Goal: Answer question/provide support

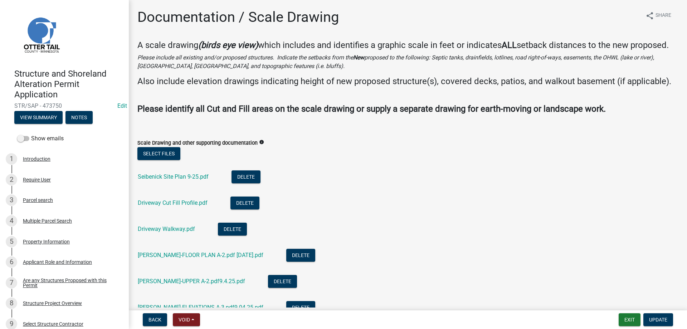
scroll to position [41, 0]
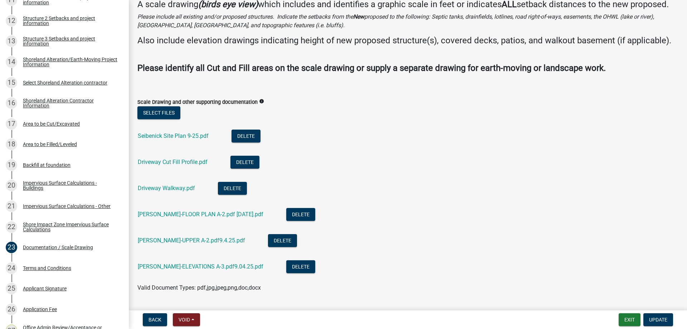
click at [379, 198] on li "Driveway Walkway.pdf Delete" at bounding box center [407, 189] width 541 height 26
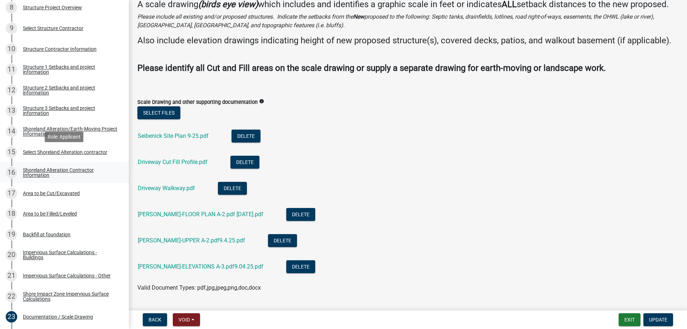
scroll to position [365, 0]
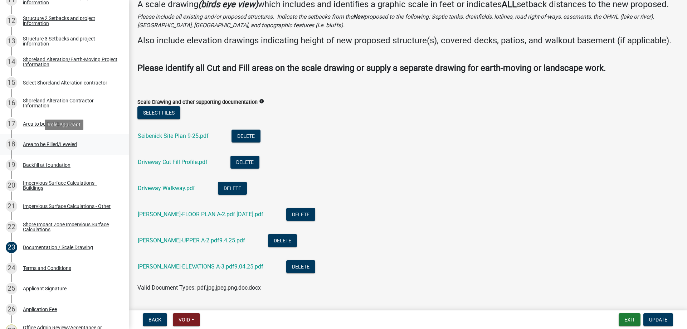
click at [39, 143] on div "Area to be Filled/Leveled" at bounding box center [50, 144] width 54 height 5
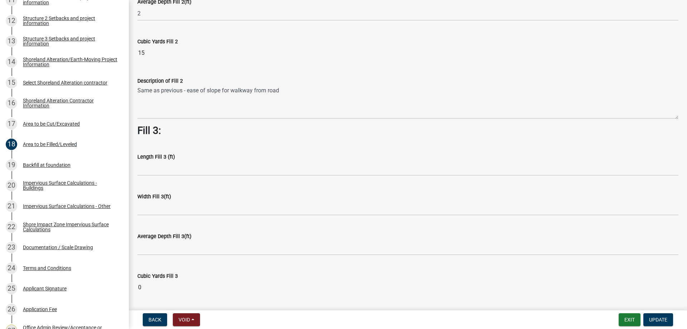
scroll to position [489, 0]
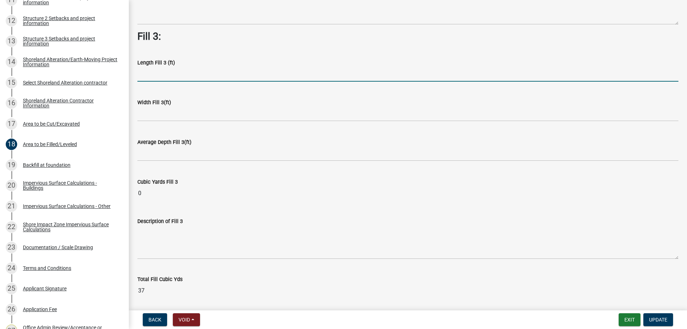
click at [147, 75] on input "text" at bounding box center [407, 74] width 541 height 15
type input "32"
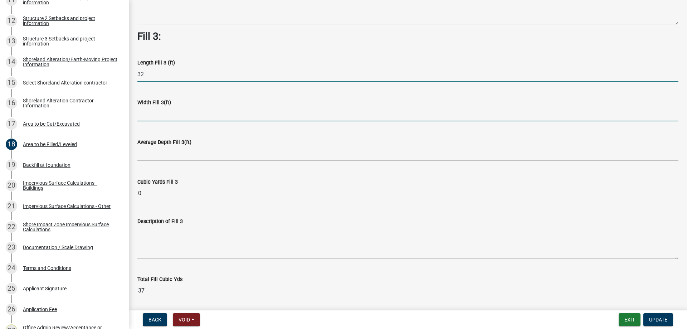
scroll to position [487, 0]
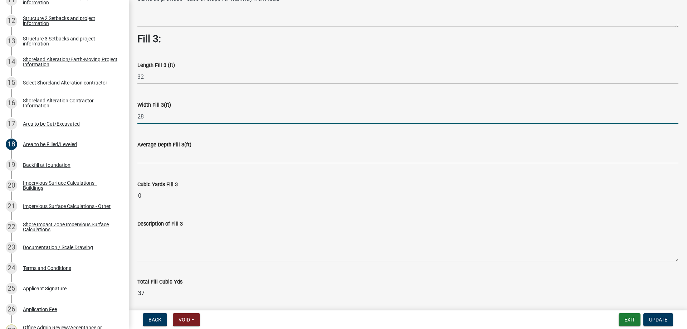
type input "28"
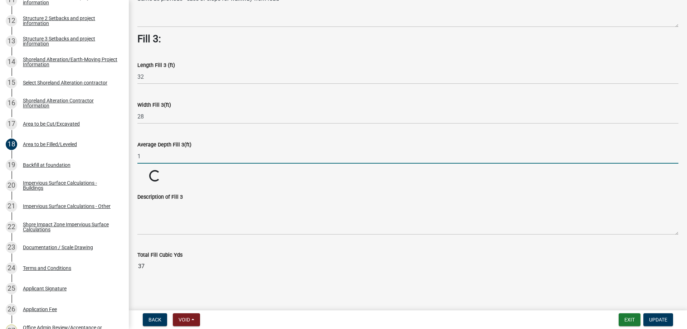
type input "1"
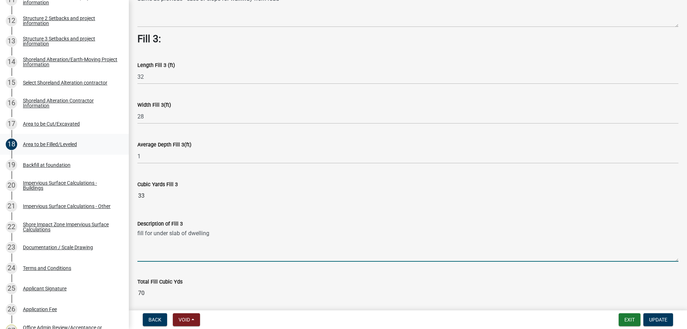
type textarea "fill for under slab of dwelling"
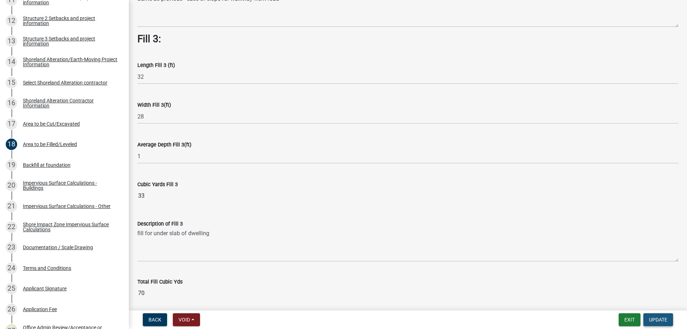
click at [658, 318] on span "Update" at bounding box center [658, 320] width 18 height 6
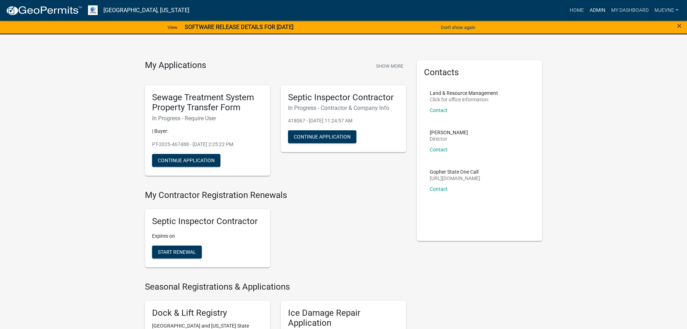
click at [596, 8] on link "Admin" at bounding box center [597, 11] width 21 height 14
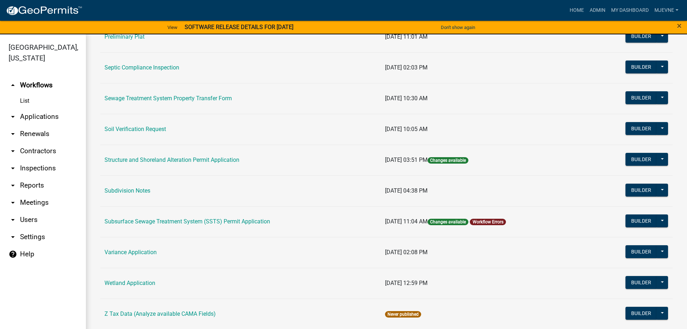
scroll to position [408, 0]
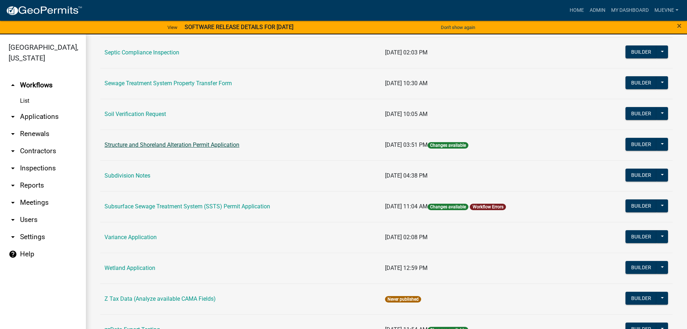
click at [178, 143] on link "Structure and Shoreland Alteration Permit Application" at bounding box center [171, 144] width 135 height 7
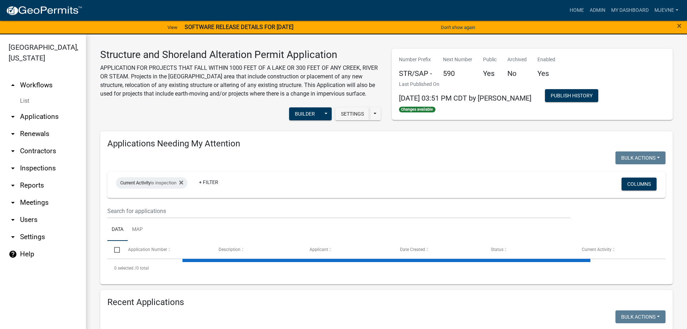
select select "1: 25"
select select "3: 100"
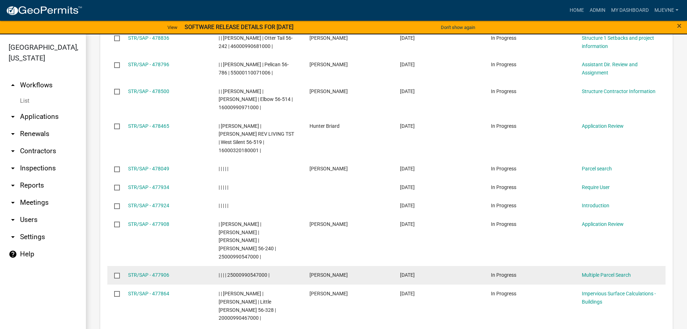
scroll to position [1386, 0]
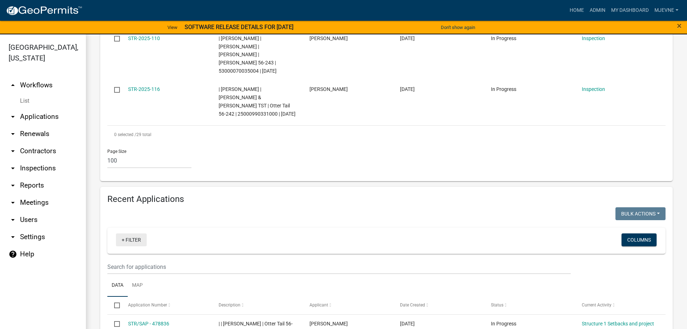
click at [136, 233] on link "+ Filter" at bounding box center [131, 239] width 31 height 13
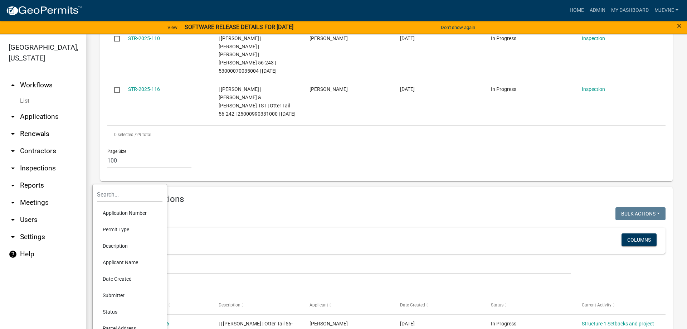
click at [118, 263] on li "Applicant Name" at bounding box center [129, 262] width 65 height 16
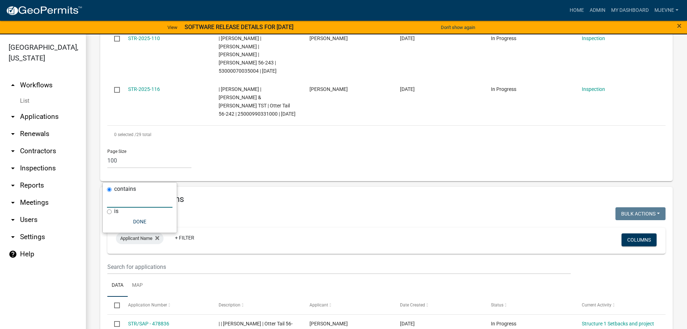
click at [120, 204] on input "text" at bounding box center [139, 200] width 65 height 15
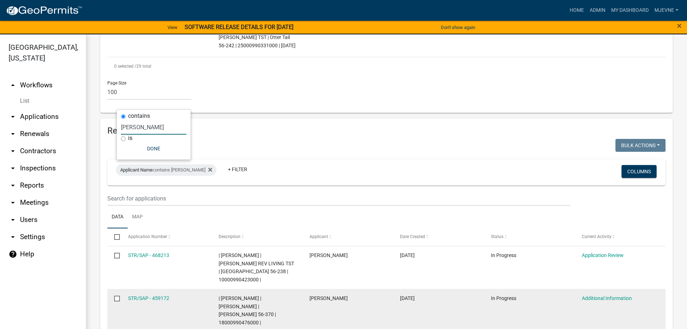
scroll to position [1468, 0]
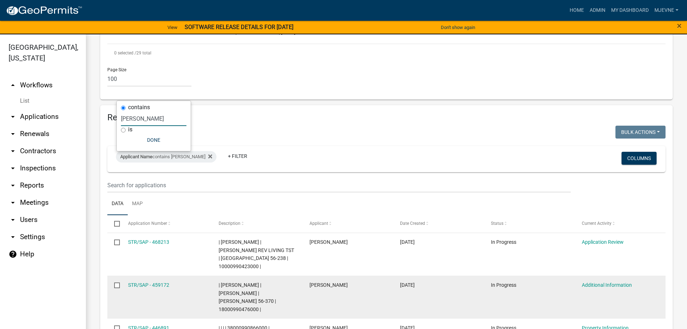
type input "kurt"
drag, startPoint x: 219, startPoint y: 227, endPoint x: 258, endPoint y: 226, distance: 39.0
click at [258, 282] on span "| Elizabeth Plaster | KURT E ROTTER | Jolly Ann 56-370 | 18000990476000 |" at bounding box center [247, 297] width 57 height 30
copy span "18000990476000"
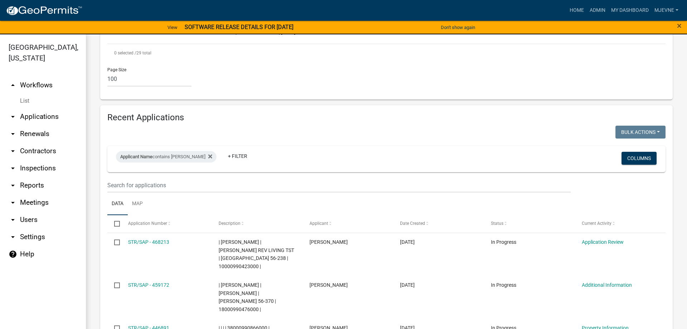
click at [278, 192] on ul "Data Map" at bounding box center [386, 203] width 558 height 23
click at [35, 116] on link "arrow_drop_down Applications" at bounding box center [43, 116] width 86 height 17
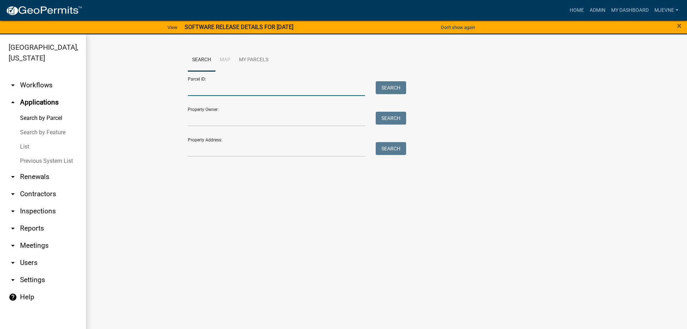
click at [196, 84] on input "Parcel ID:" at bounding box center [276, 88] width 177 height 15
paste input "18000990476000"
type input "18000990476000"
click at [390, 87] on button "Search" at bounding box center [391, 87] width 30 height 13
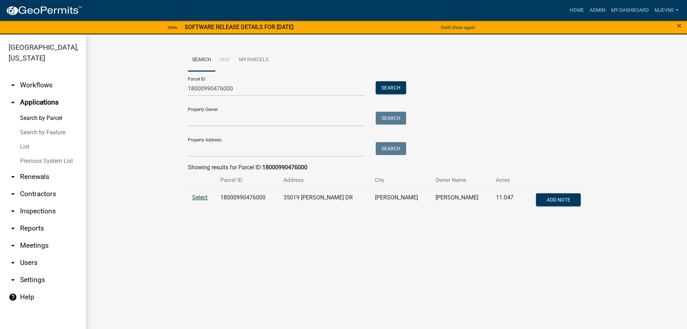
click at [200, 198] on span "Select" at bounding box center [199, 197] width 15 height 7
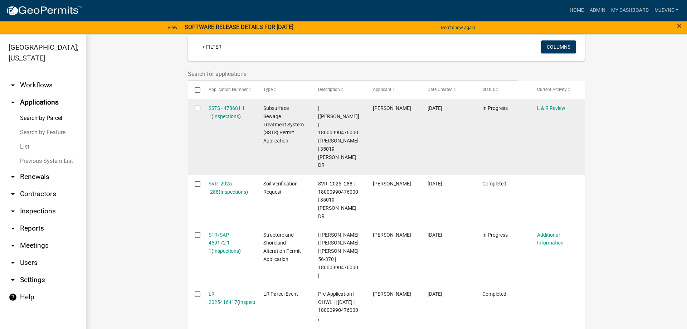
scroll to position [204, 0]
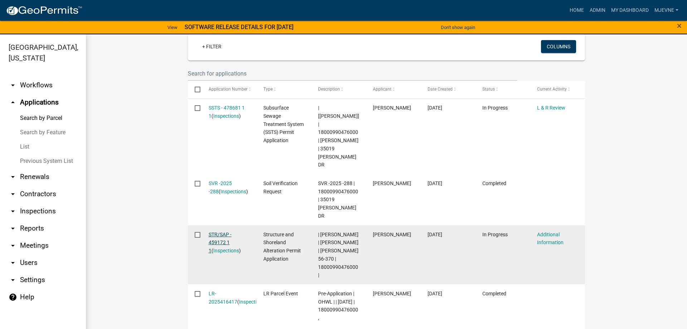
click at [214, 231] on link "STR/SAP - 459172 1 1" at bounding box center [220, 242] width 23 height 22
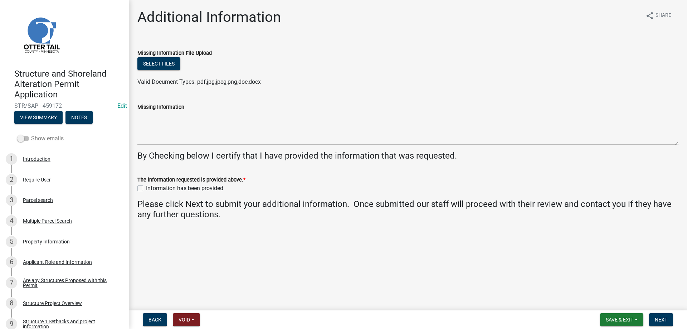
click at [28, 137] on span at bounding box center [23, 138] width 12 height 5
click at [31, 134] on input "Show emails" at bounding box center [31, 134] width 0 height 0
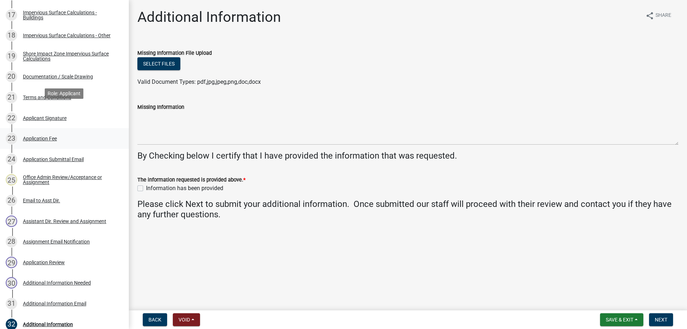
scroll to position [547, 0]
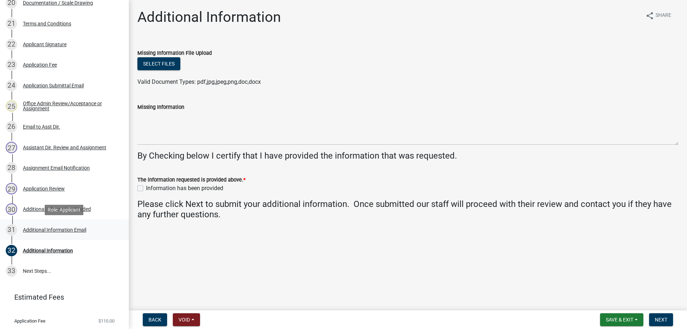
click at [57, 229] on div "Additional Information Email" at bounding box center [54, 229] width 63 height 5
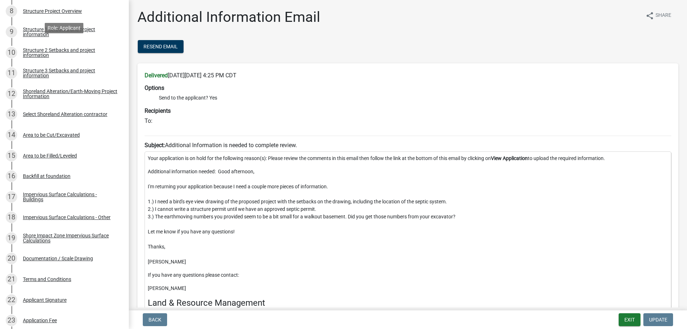
scroll to position [566, 0]
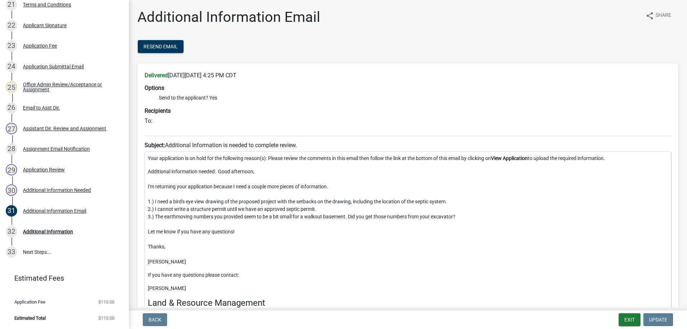
click at [510, 223] on p "Additional information needed: Good afternoon, I'm returning your application b…" at bounding box center [408, 217] width 520 height 98
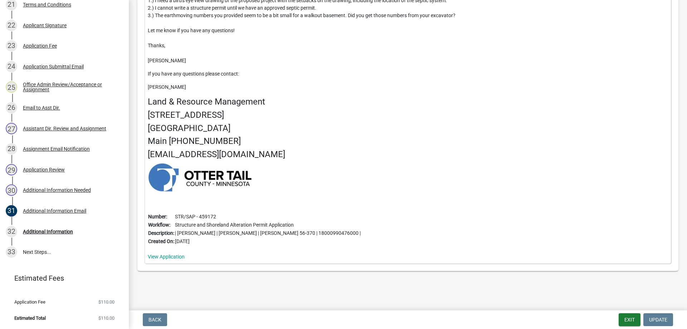
click at [449, 211] on div "Your application is on hold for the following reason(s): Please review the comm…" at bounding box center [408, 106] width 527 height 313
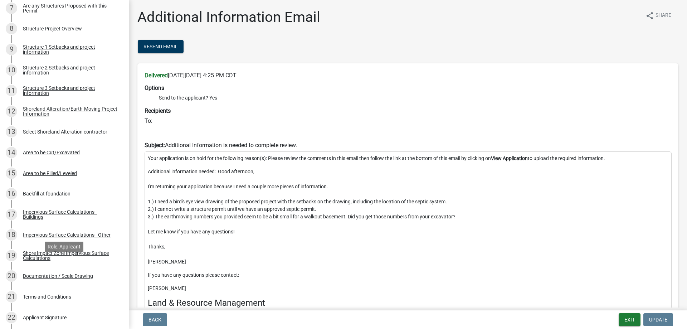
scroll to position [0, 0]
